Goal: Task Accomplishment & Management: Complete application form

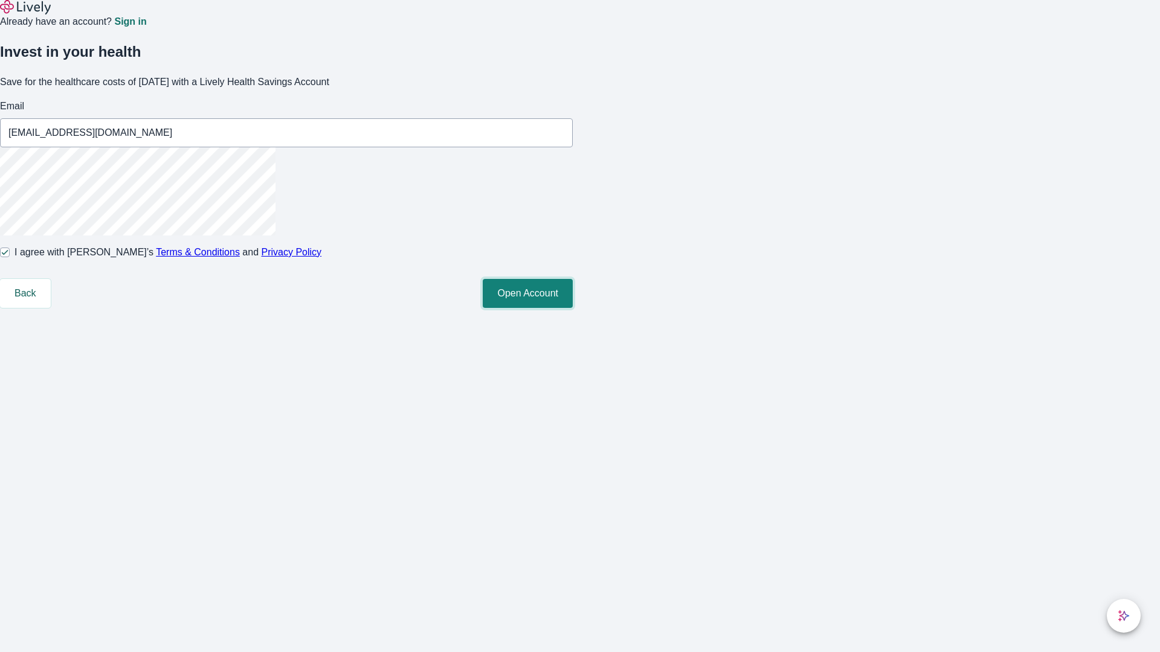
click at [573, 308] on button "Open Account" at bounding box center [528, 293] width 90 height 29
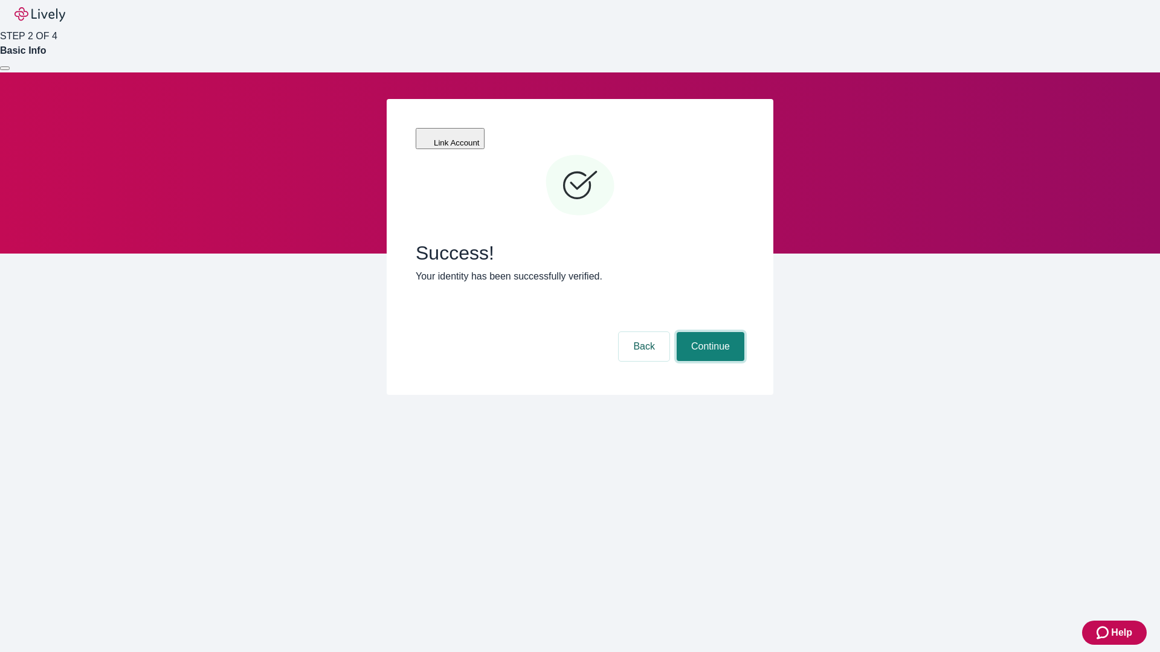
click at [708, 332] on button "Continue" at bounding box center [710, 346] width 68 height 29
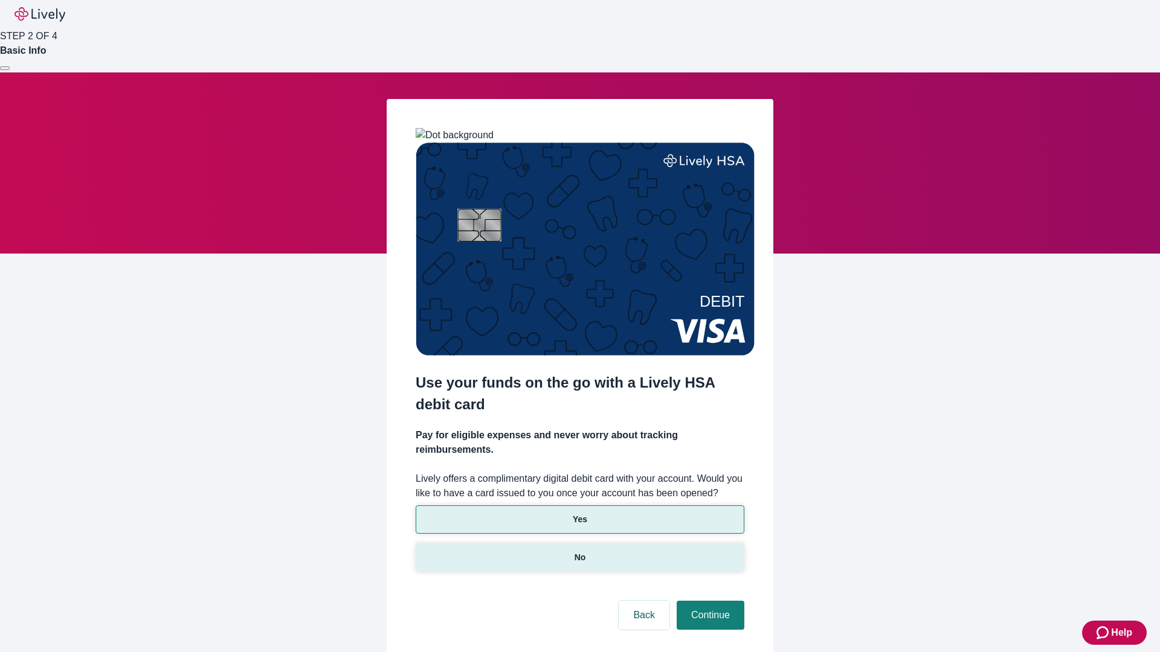
click at [579, 551] on p "No" at bounding box center [579, 557] width 11 height 13
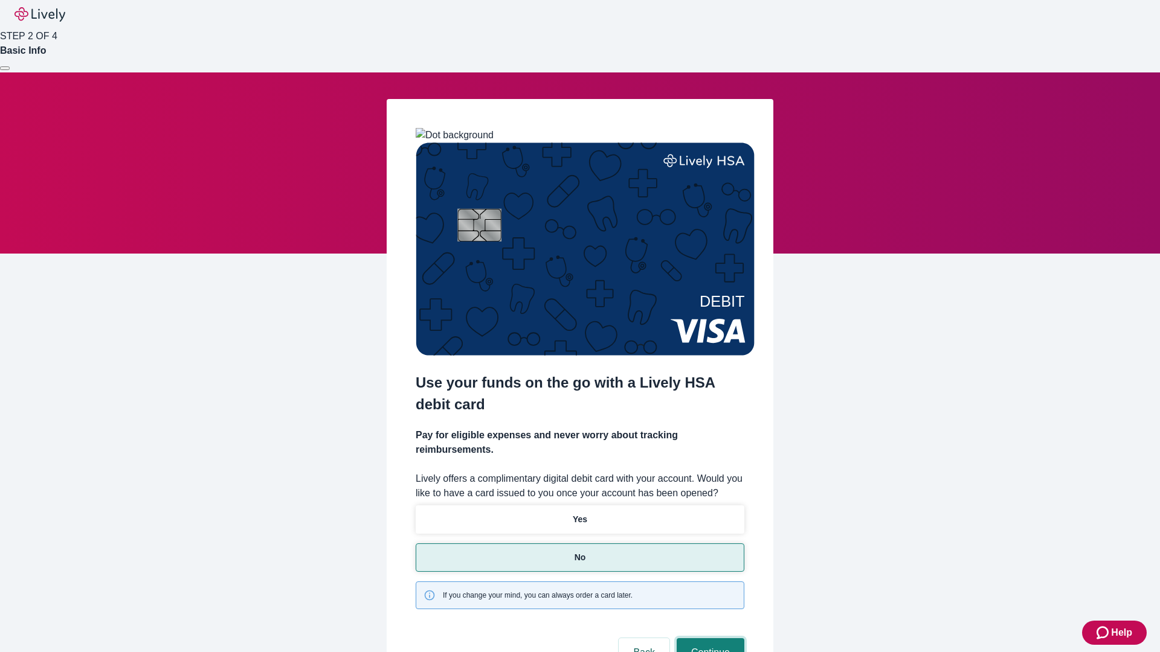
click at [708, 638] on button "Continue" at bounding box center [710, 652] width 68 height 29
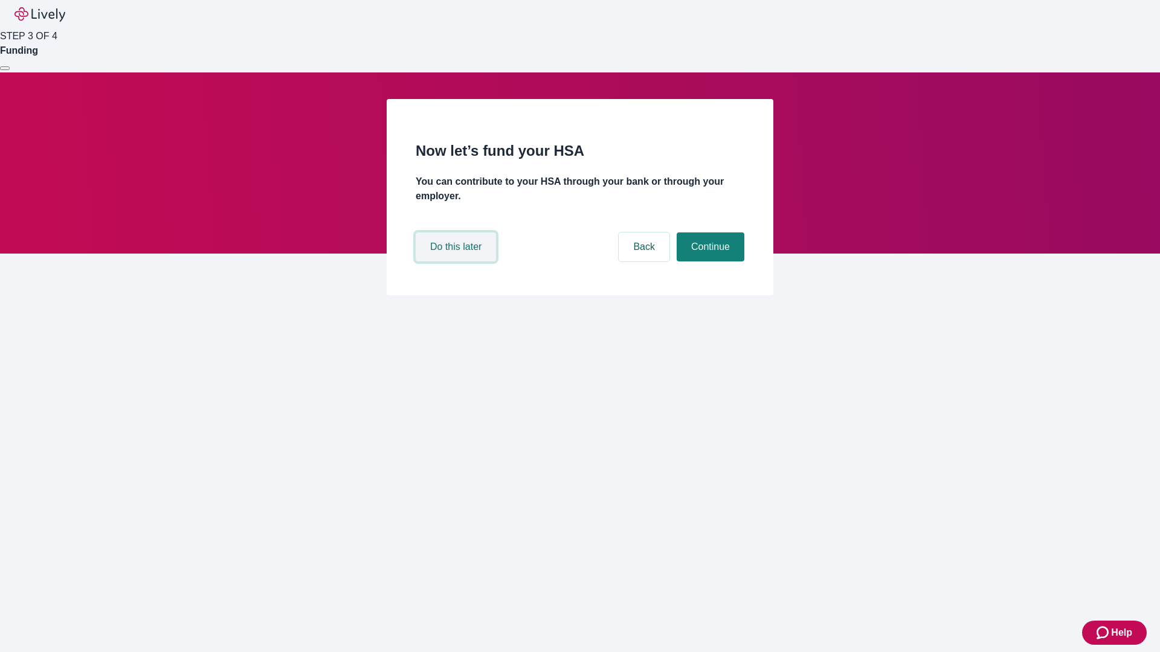
click at [457, 262] on button "Do this later" at bounding box center [456, 247] width 80 height 29
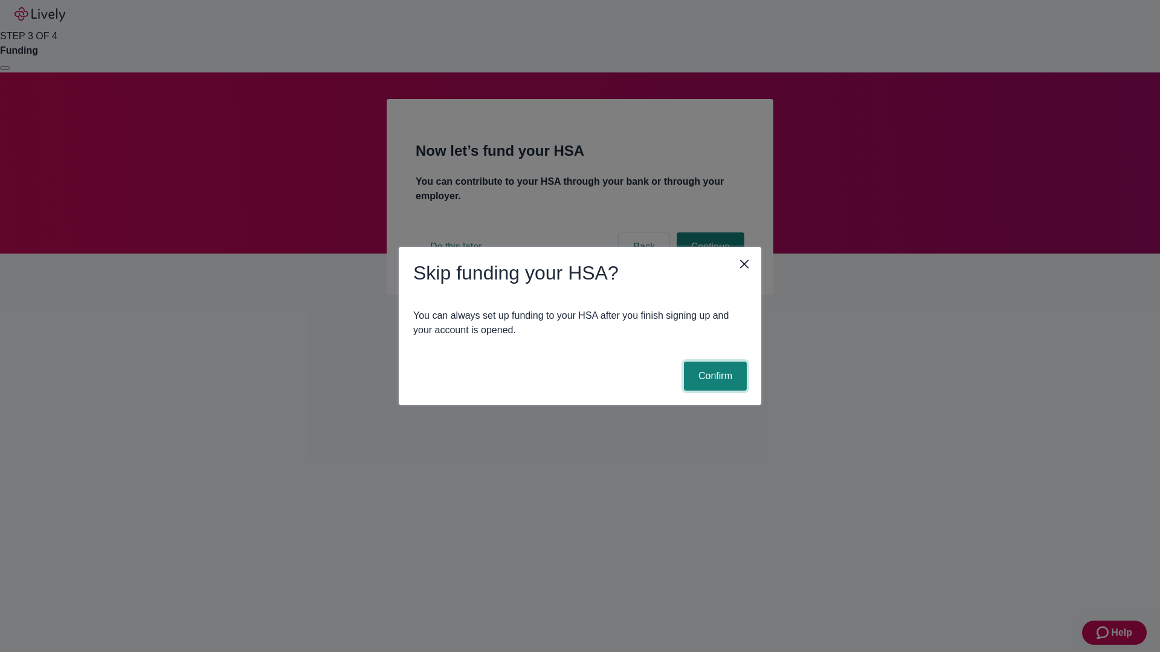
click at [713, 376] on button "Confirm" at bounding box center [715, 376] width 63 height 29
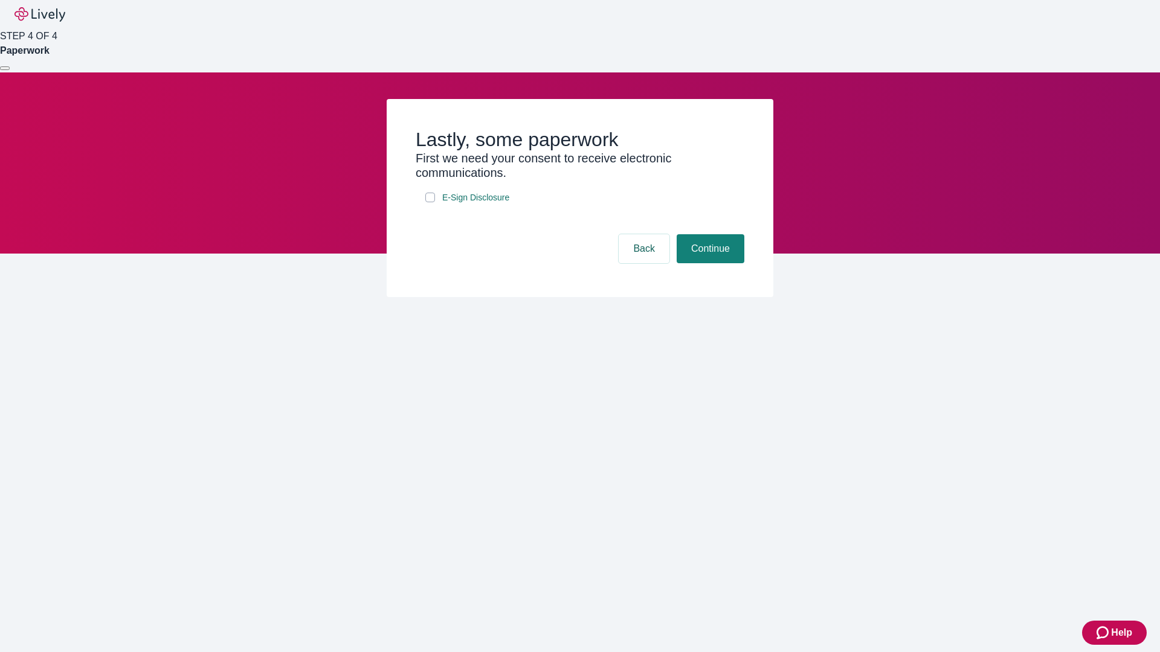
click at [430, 202] on input "E-Sign Disclosure" at bounding box center [430, 198] width 10 height 10
checkbox input "true"
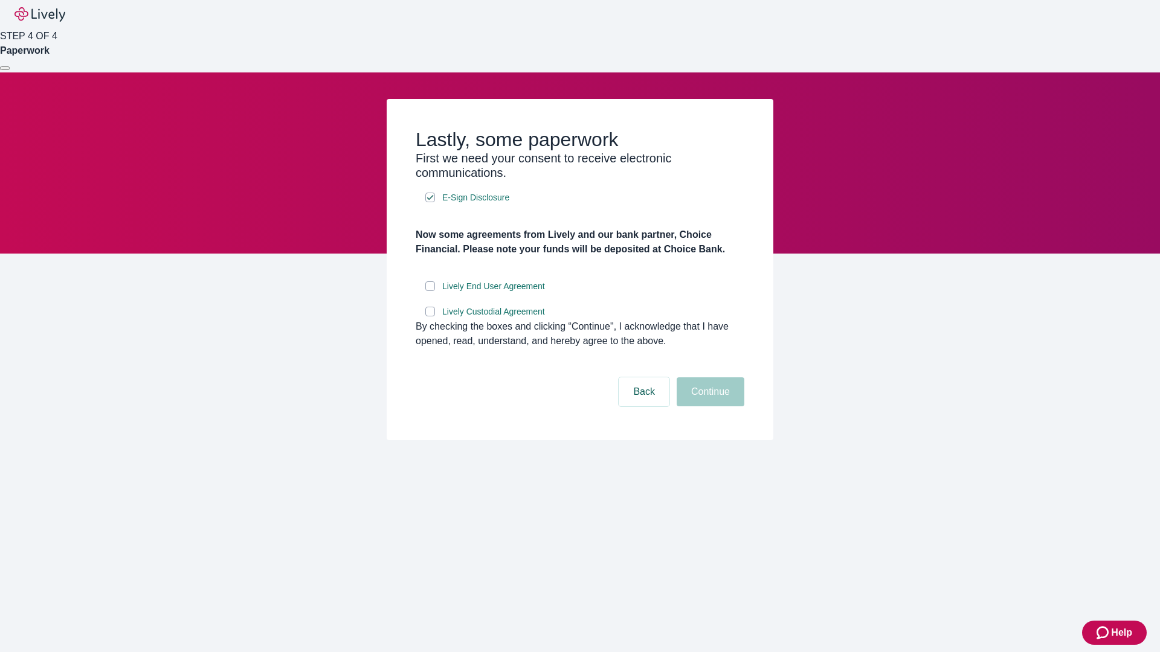
click at [430, 291] on input "Lively End User Agreement" at bounding box center [430, 286] width 10 height 10
checkbox input "true"
click at [430, 316] on input "Lively Custodial Agreement" at bounding box center [430, 312] width 10 height 10
checkbox input "true"
click at [708, 406] on button "Continue" at bounding box center [710, 391] width 68 height 29
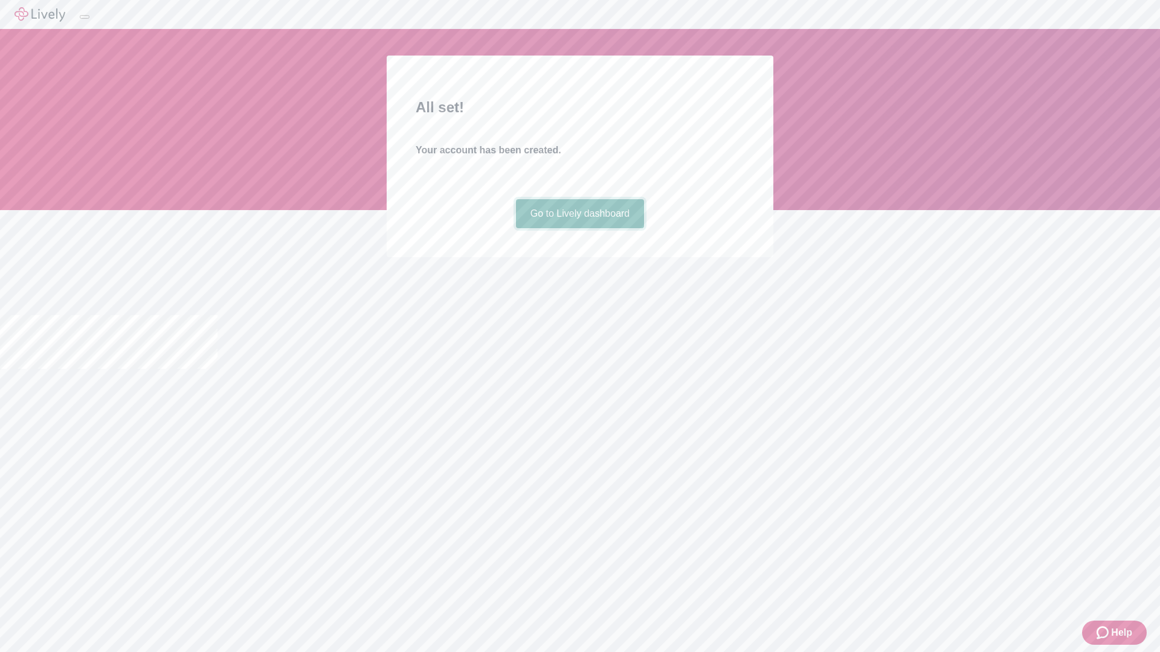
click at [579, 228] on link "Go to Lively dashboard" at bounding box center [580, 213] width 129 height 29
